Goal: Information Seeking & Learning: Understand process/instructions

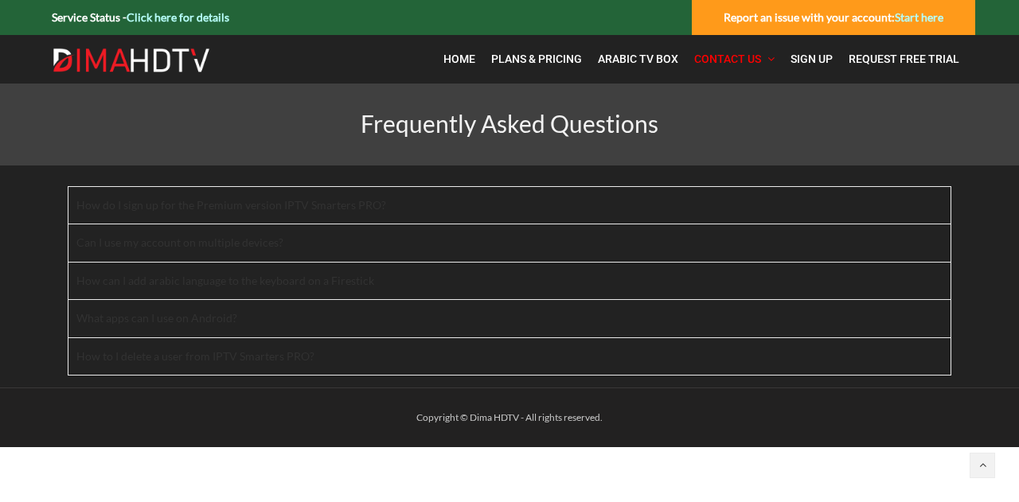
drag, startPoint x: 186, startPoint y: 255, endPoint x: 567, endPoint y: 99, distance: 410.9
click at [567, 99] on article "Frequently Asked Questions How do I sign up for the Premium version IPTV Smarte…" at bounding box center [509, 236] width 1019 height 304
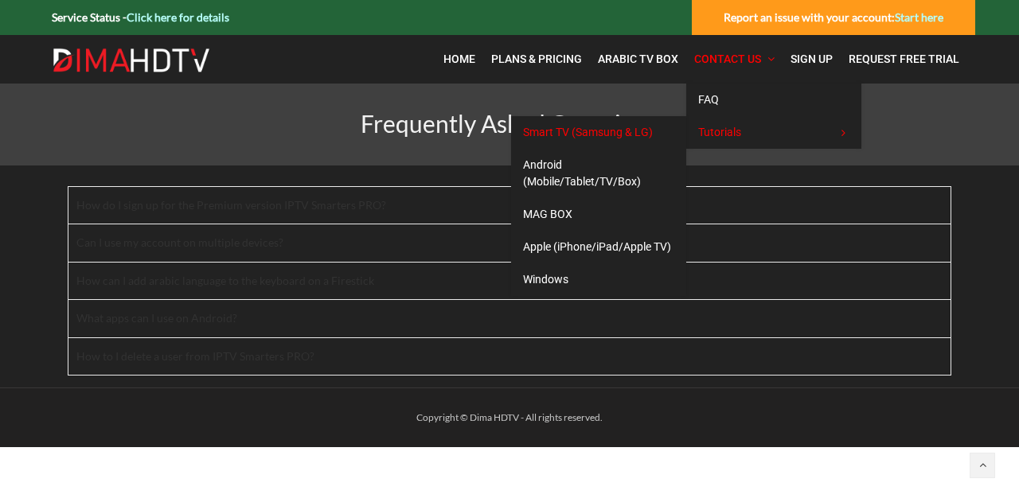
click at [628, 129] on span "Smart TV (Samsung & LG)" at bounding box center [588, 132] width 130 height 13
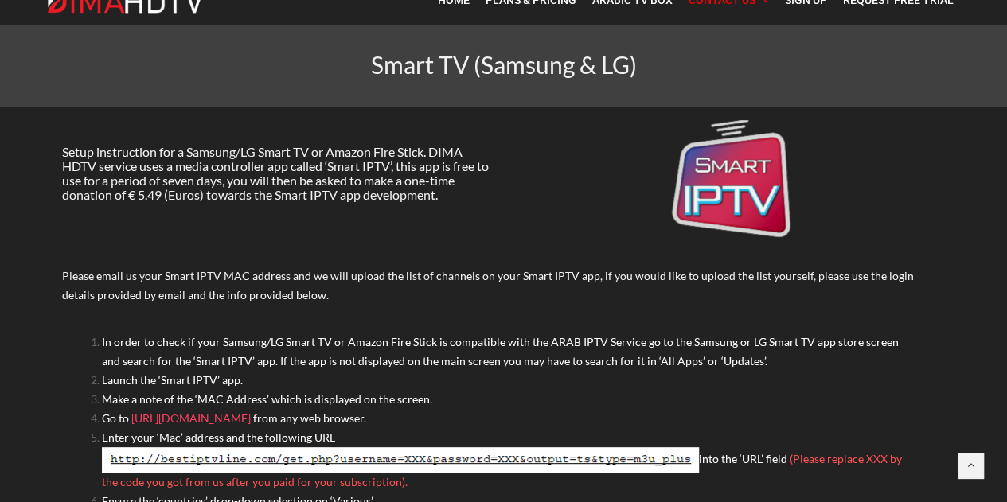
scroll to position [14, 0]
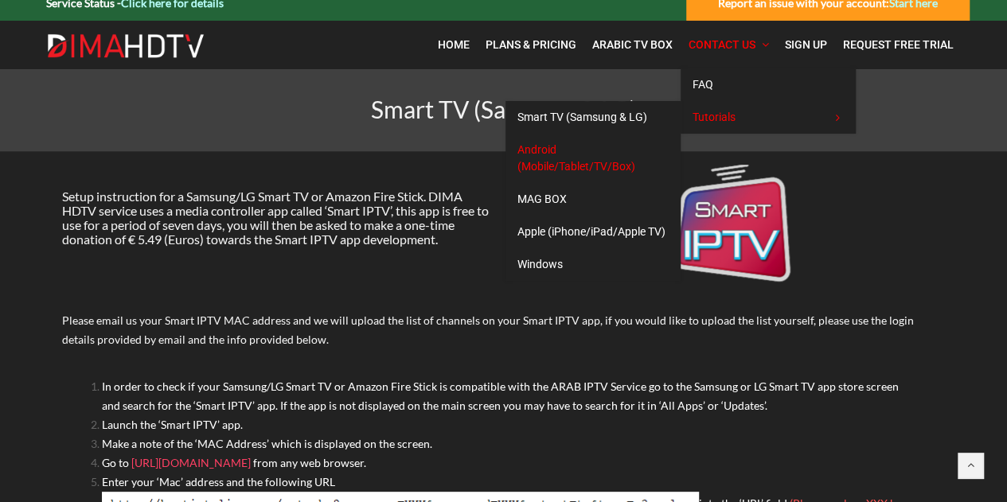
click at [587, 156] on link "Android (Mobile/Tablet/TV/Box)" at bounding box center [592, 158] width 175 height 49
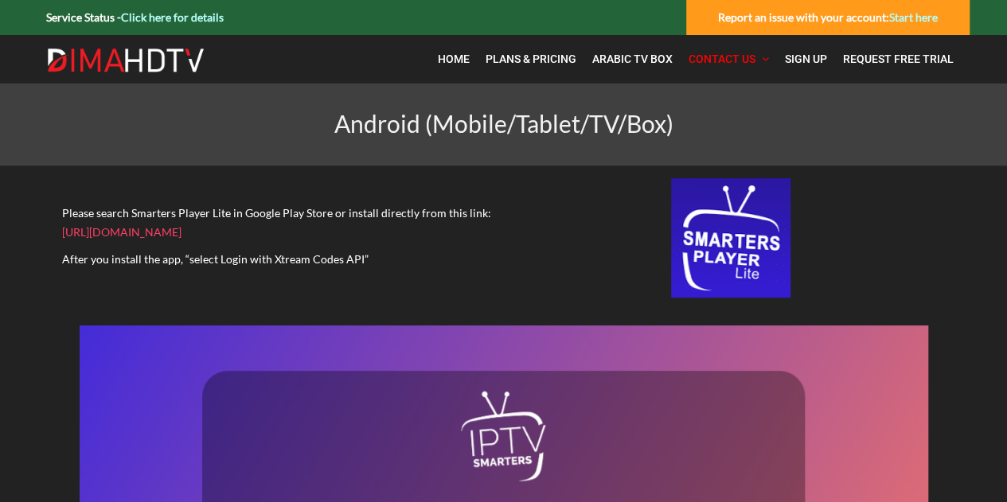
click at [148, 15] on link "Click here for details" at bounding box center [172, 17] width 103 height 14
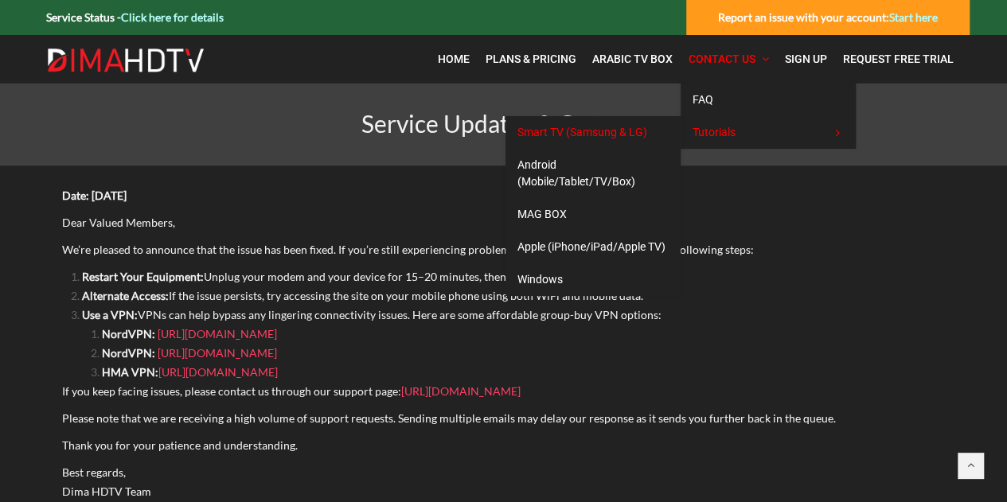
click at [576, 135] on span "Smart TV (Samsung & LG)" at bounding box center [582, 132] width 130 height 13
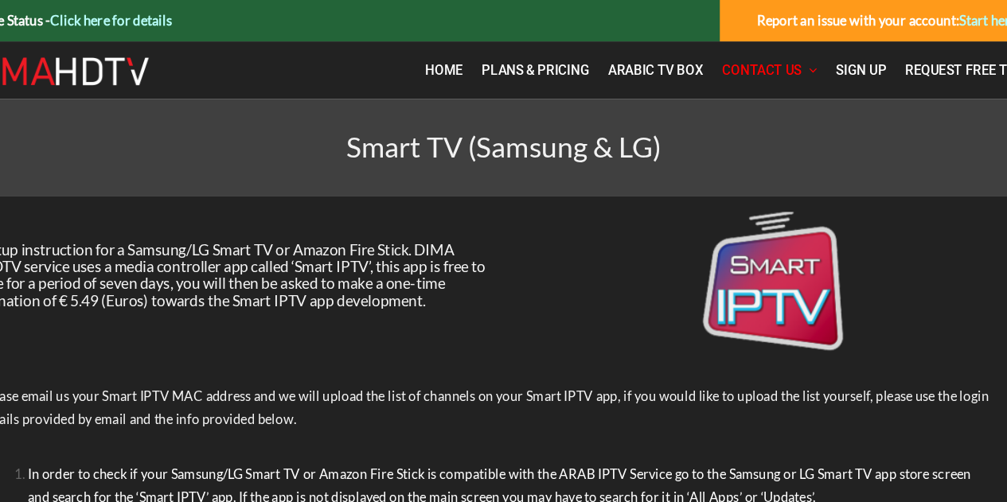
click at [270, 200] on div at bounding box center [277, 190] width 430 height 25
click at [242, 213] on span "Setup instruction for a Samsung/LG Smart TV or Amazon Fire Stick. DIMA HDTV ser…" at bounding box center [275, 232] width 427 height 58
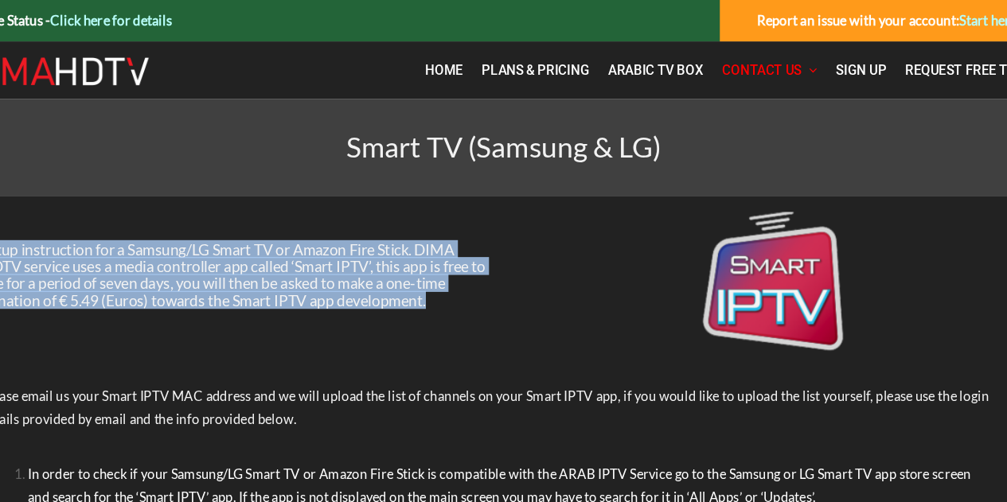
click at [242, 213] on span "Setup instruction for a Samsung/LG Smart TV or Amazon Fire Stick. DIMA HDTV ser…" at bounding box center [275, 232] width 427 height 58
